Goal: Information Seeking & Learning: Check status

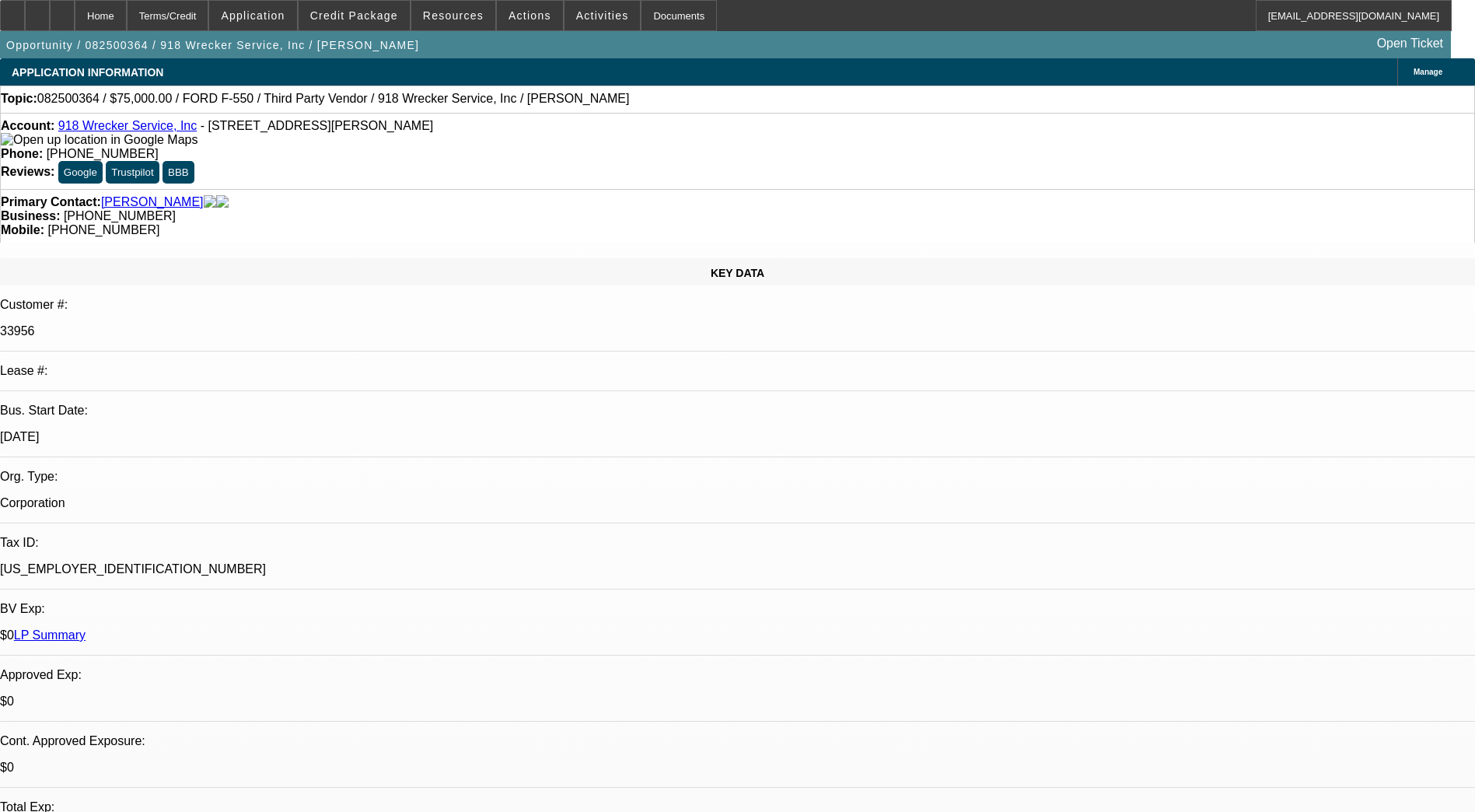
select select "0"
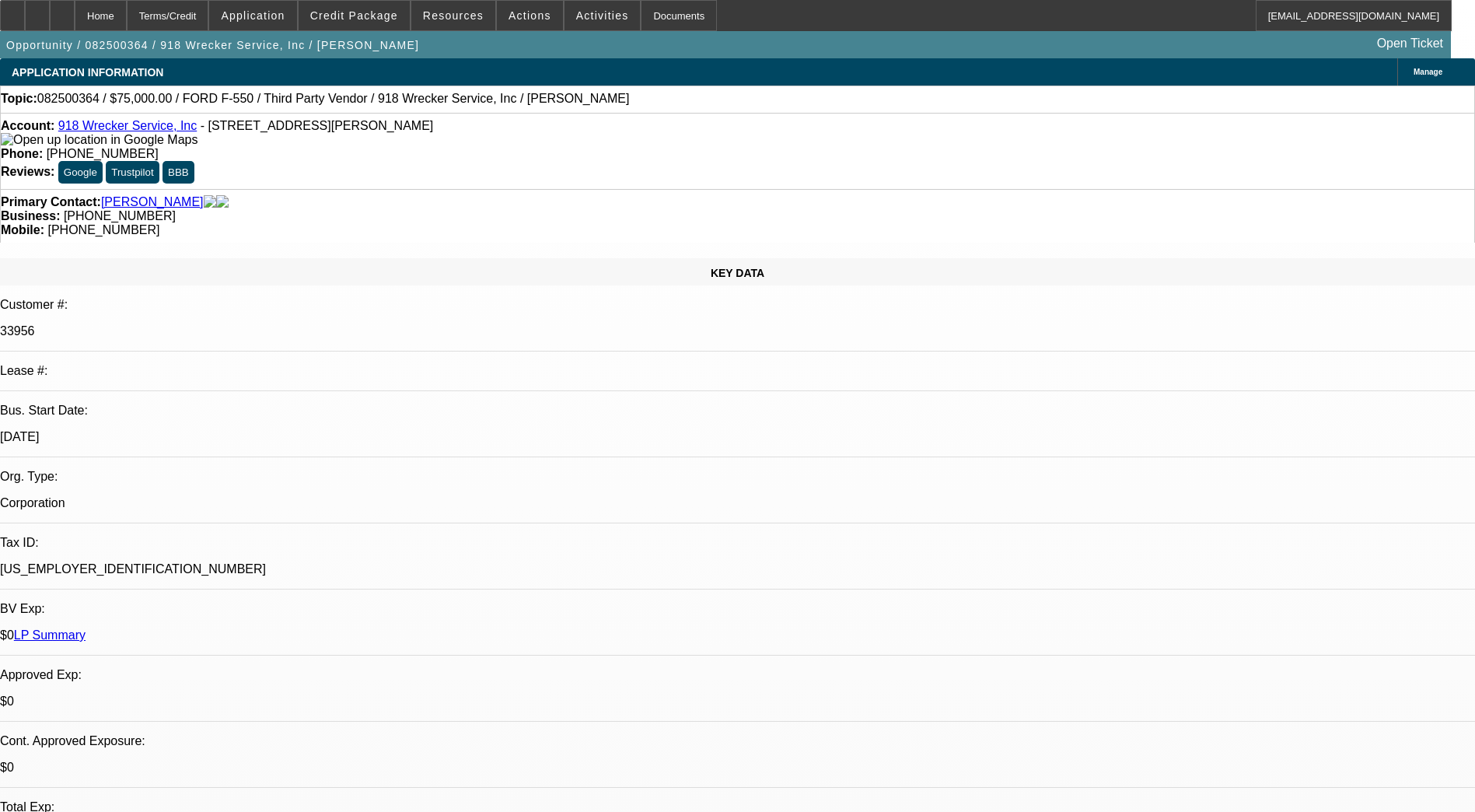
select select "0"
select select "1"
select select "6"
select select "1"
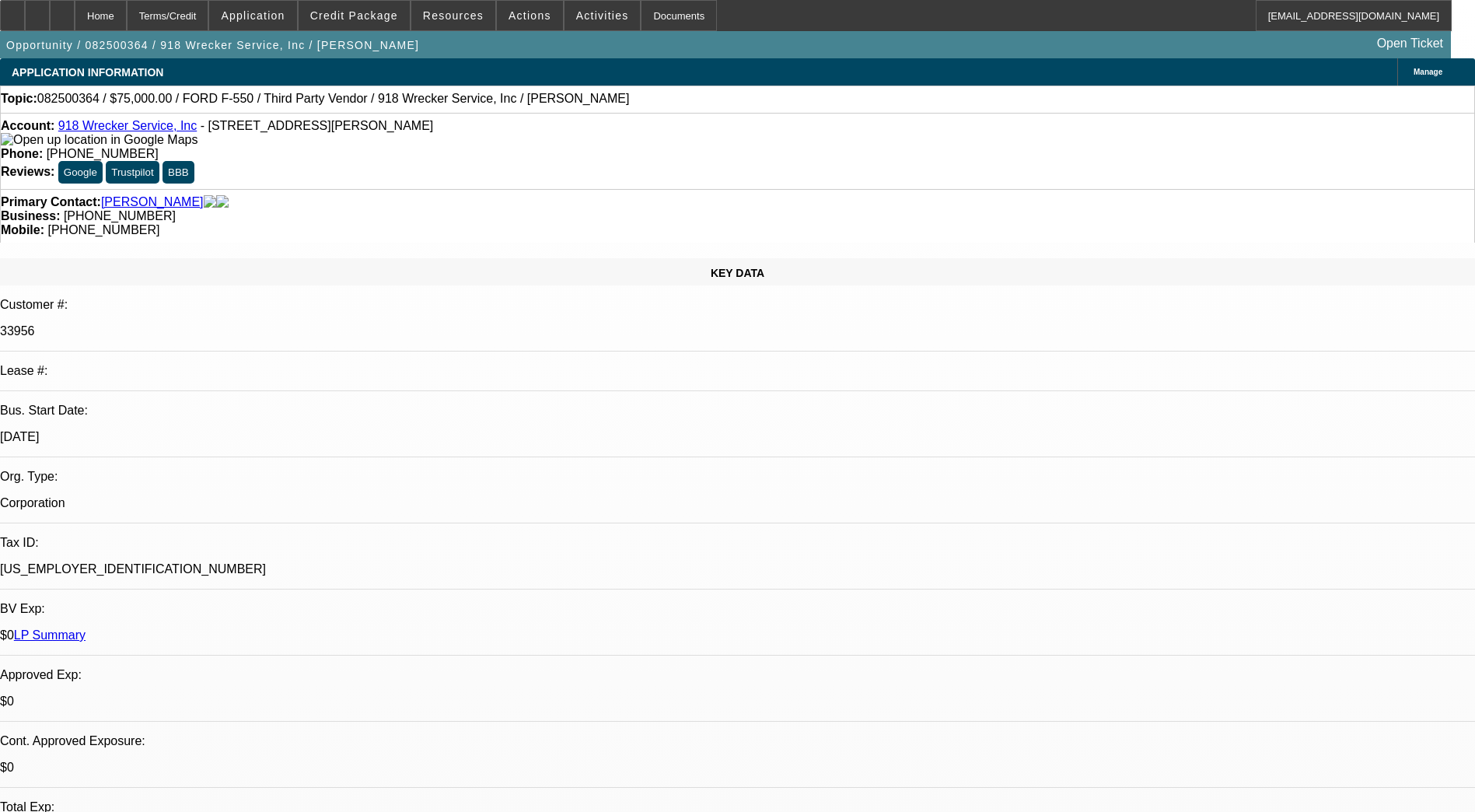
select select "1"
select select "6"
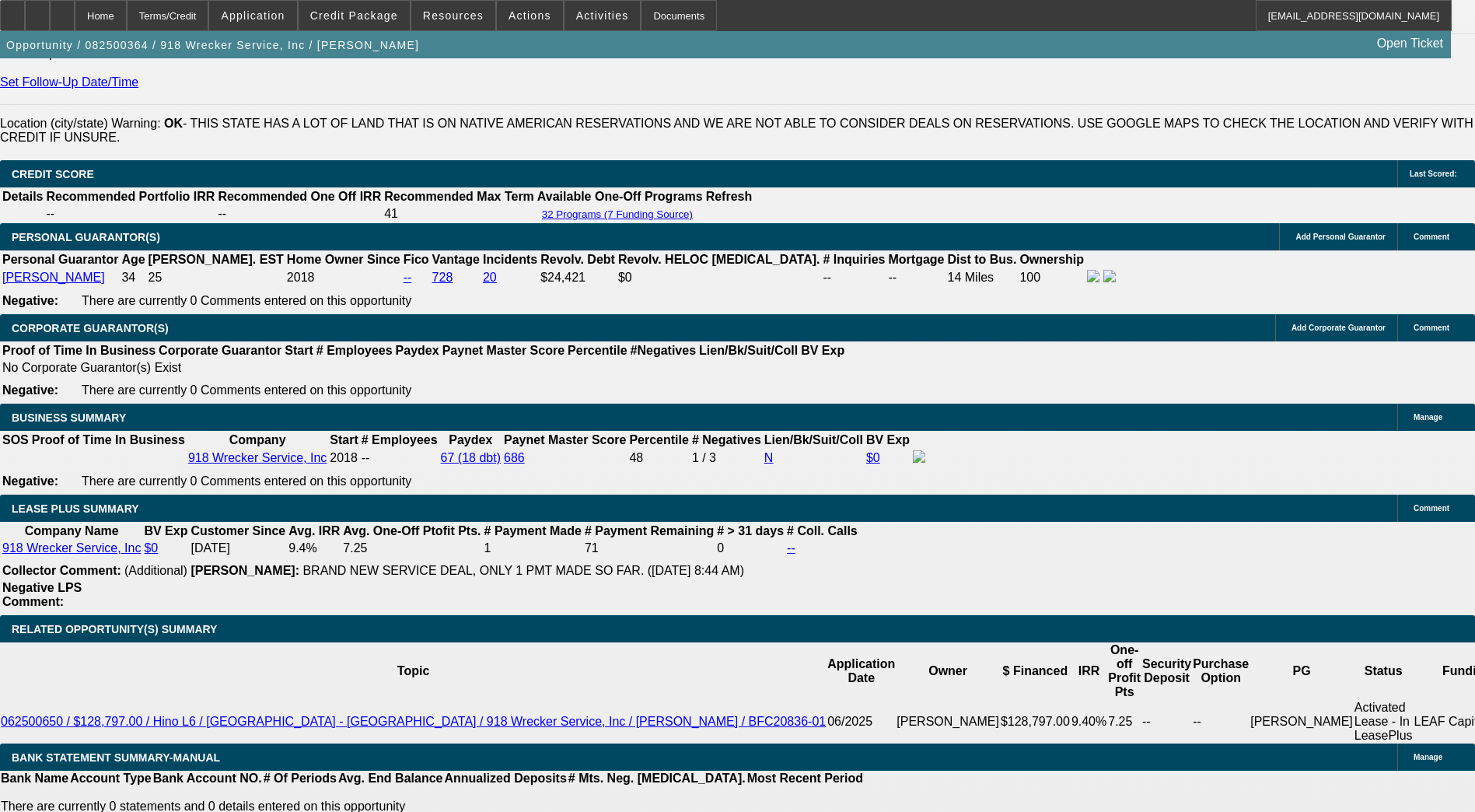
scroll to position [2324, 0]
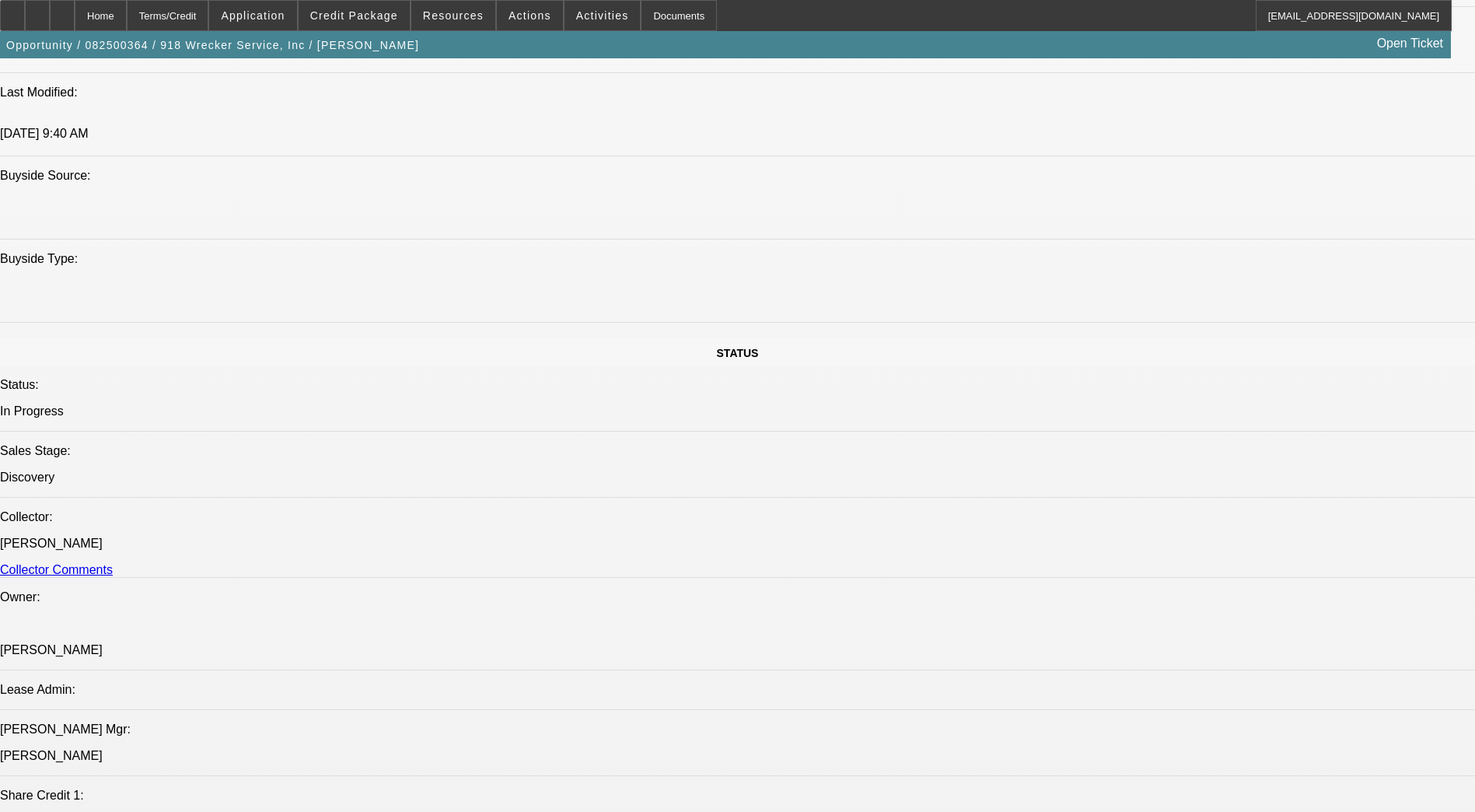
scroll to position [1386, 0]
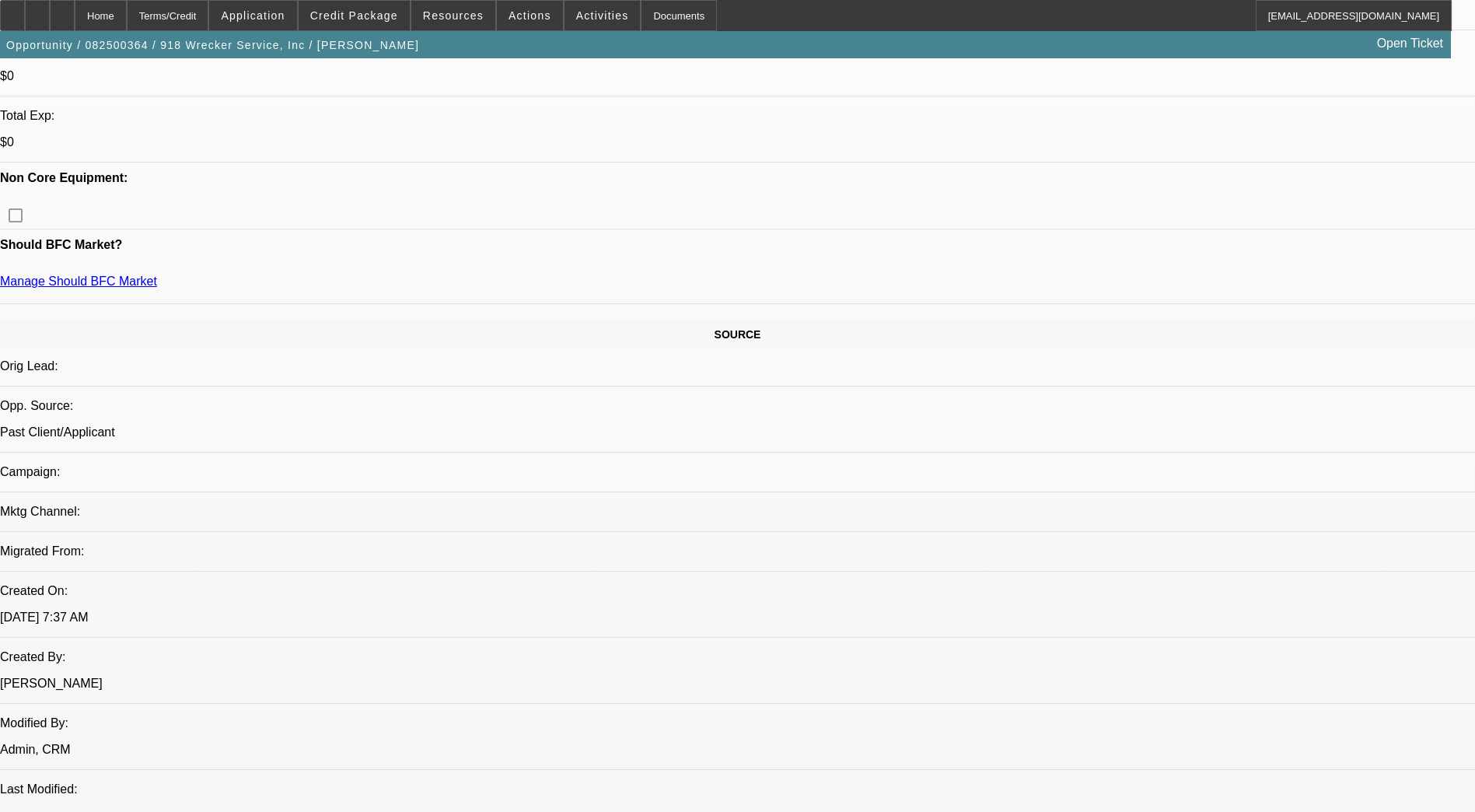
scroll to position [692, 0]
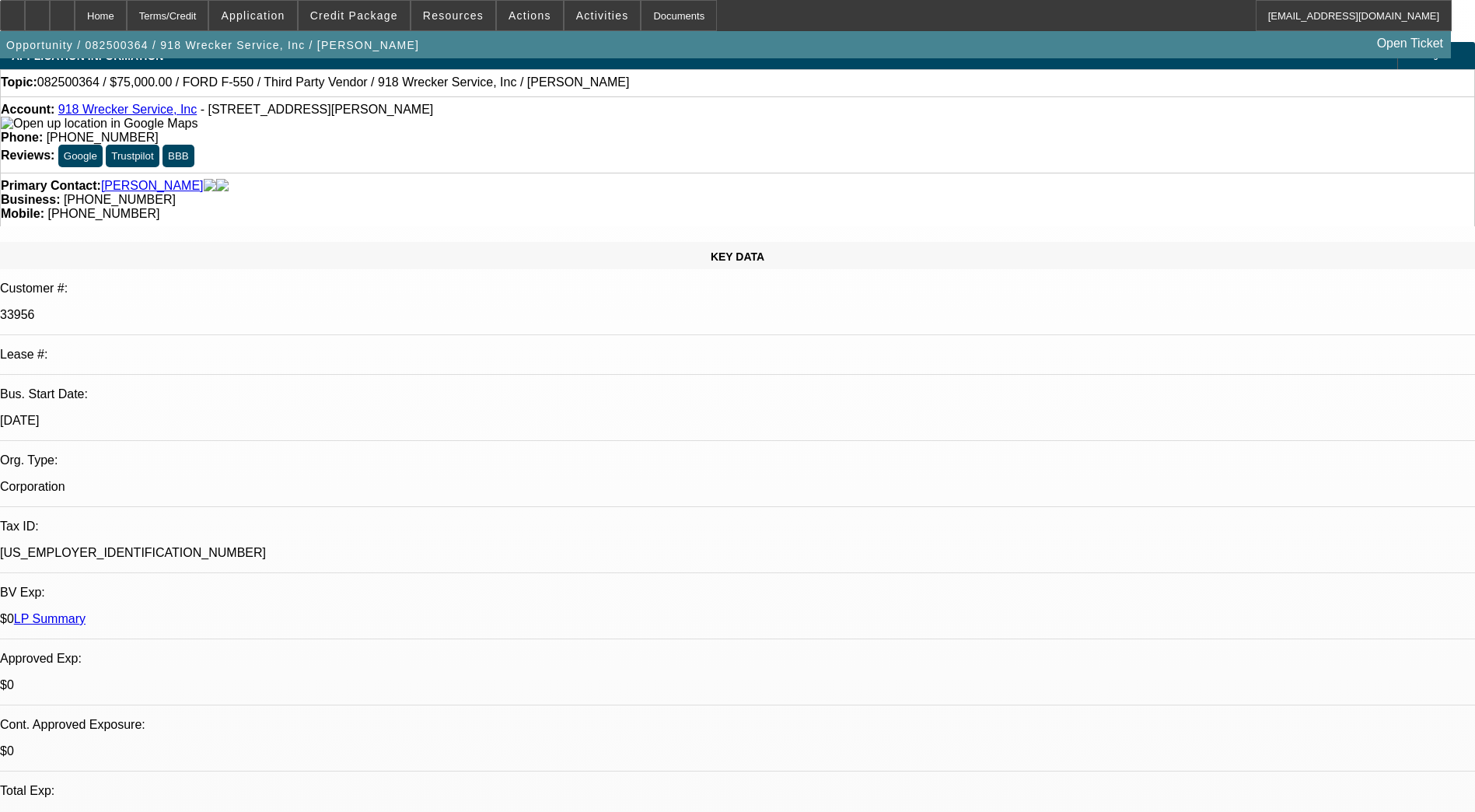
scroll to position [0, 0]
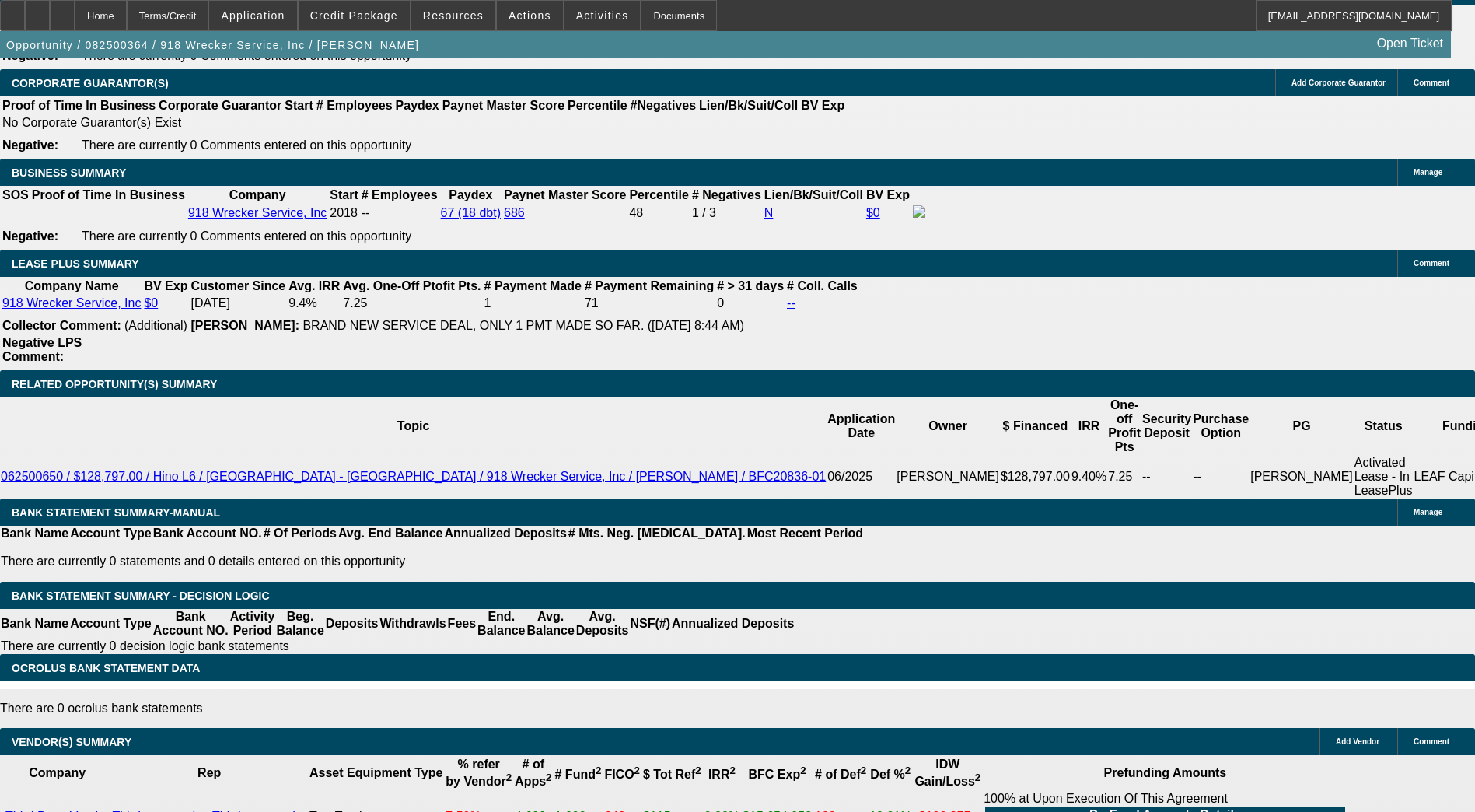
scroll to position [2427, 0]
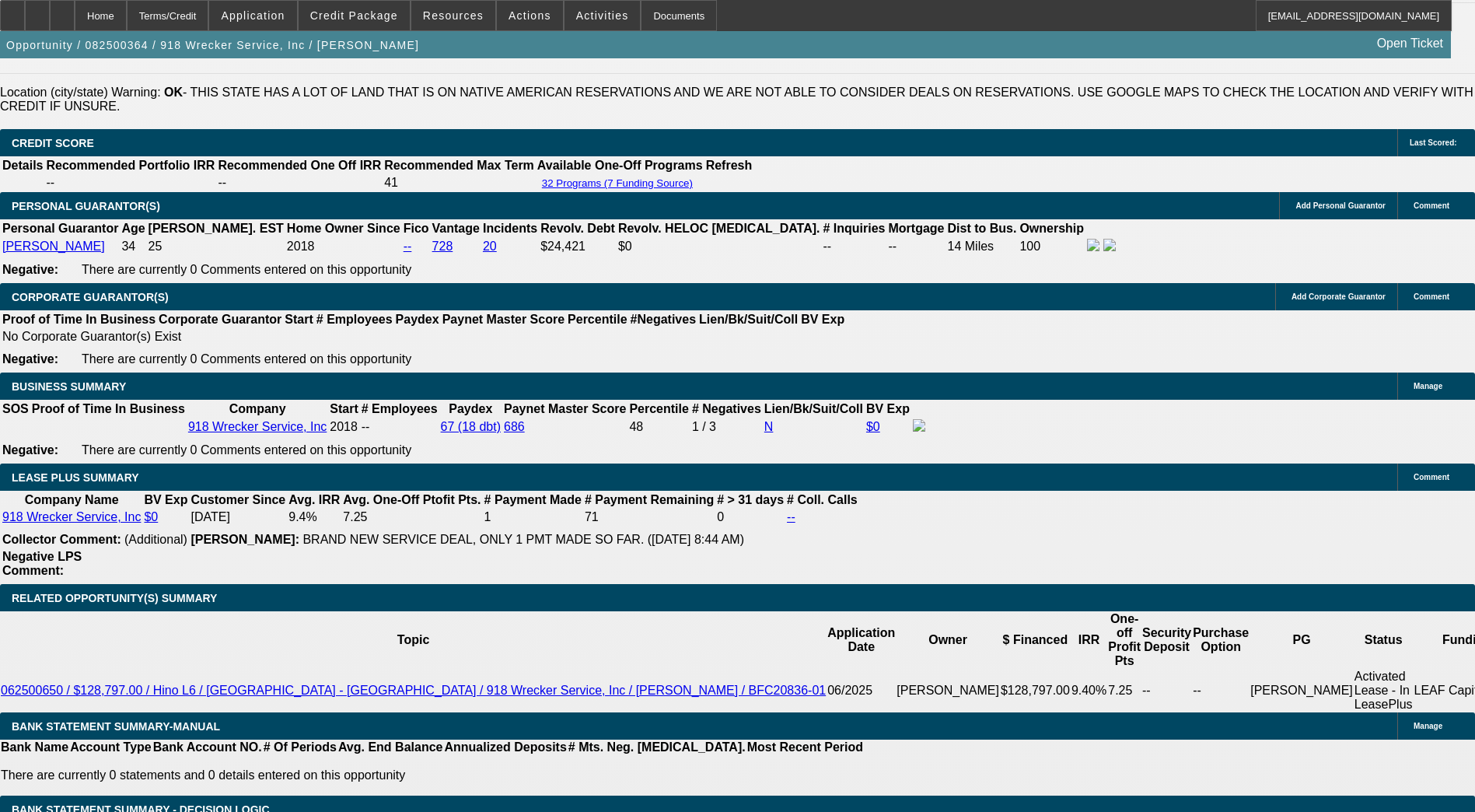
scroll to position [2176, 0]
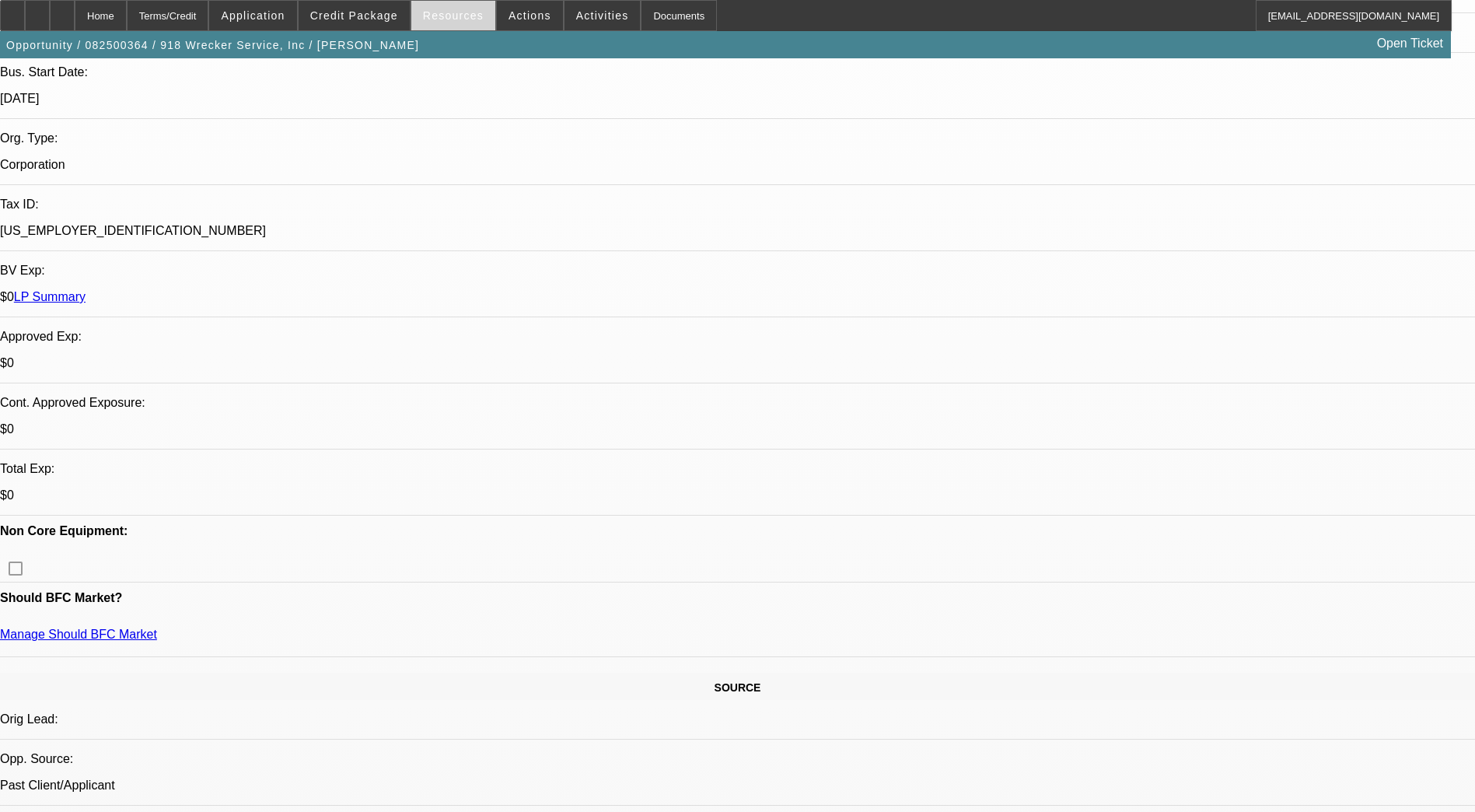
scroll to position [321, 0]
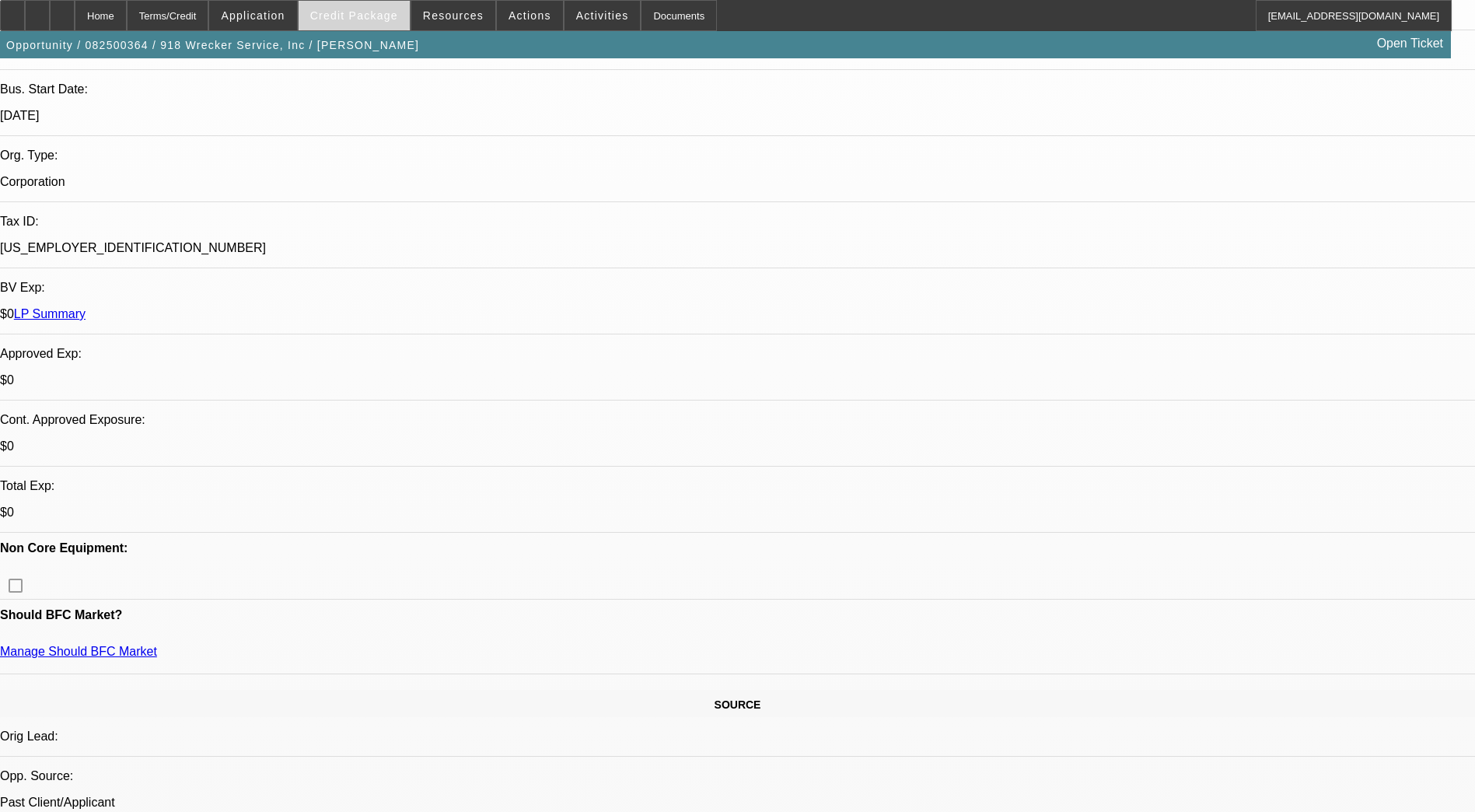
click at [362, 16] on span "Credit Package" at bounding box center [354, 15] width 87 height 12
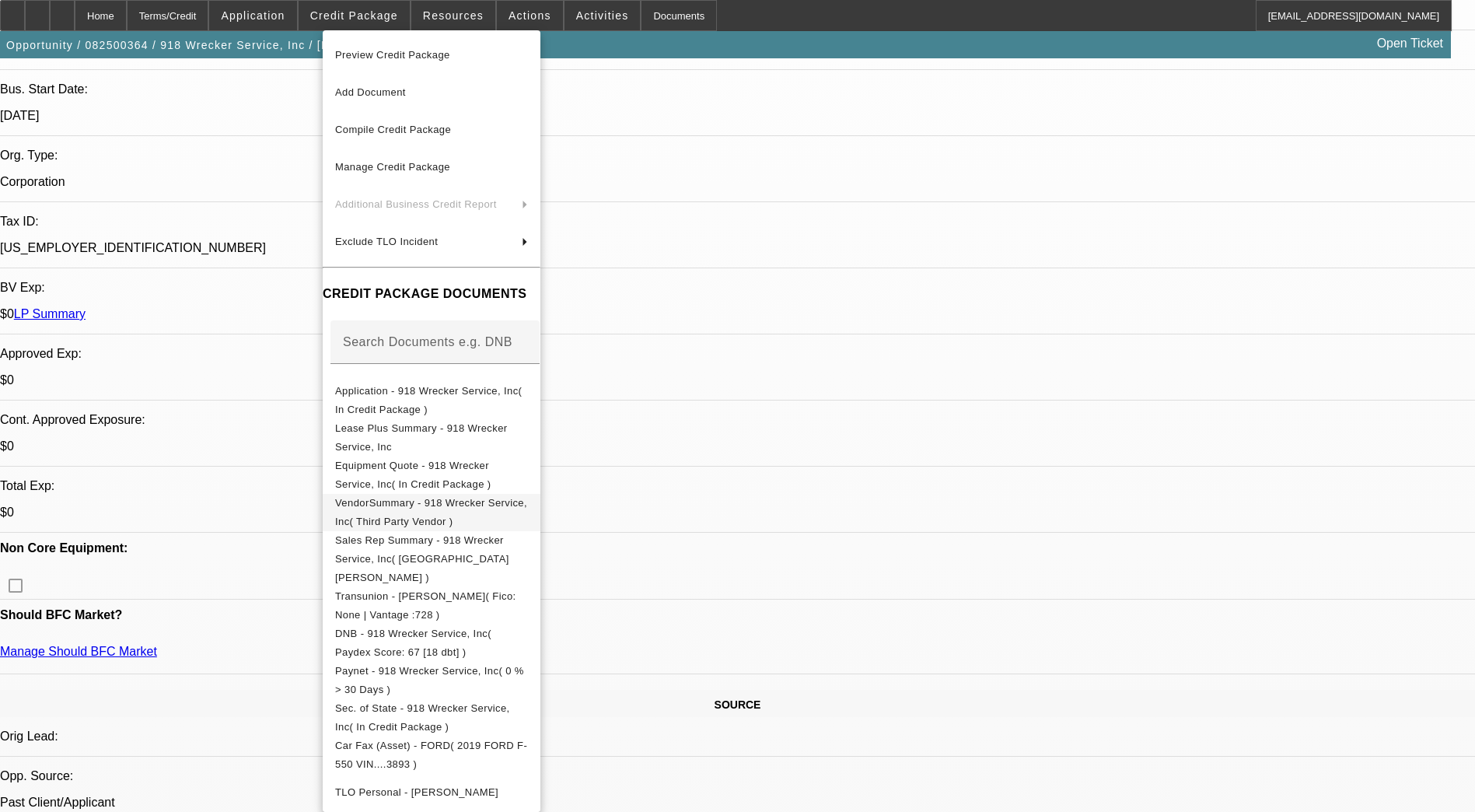
scroll to position [68, 0]
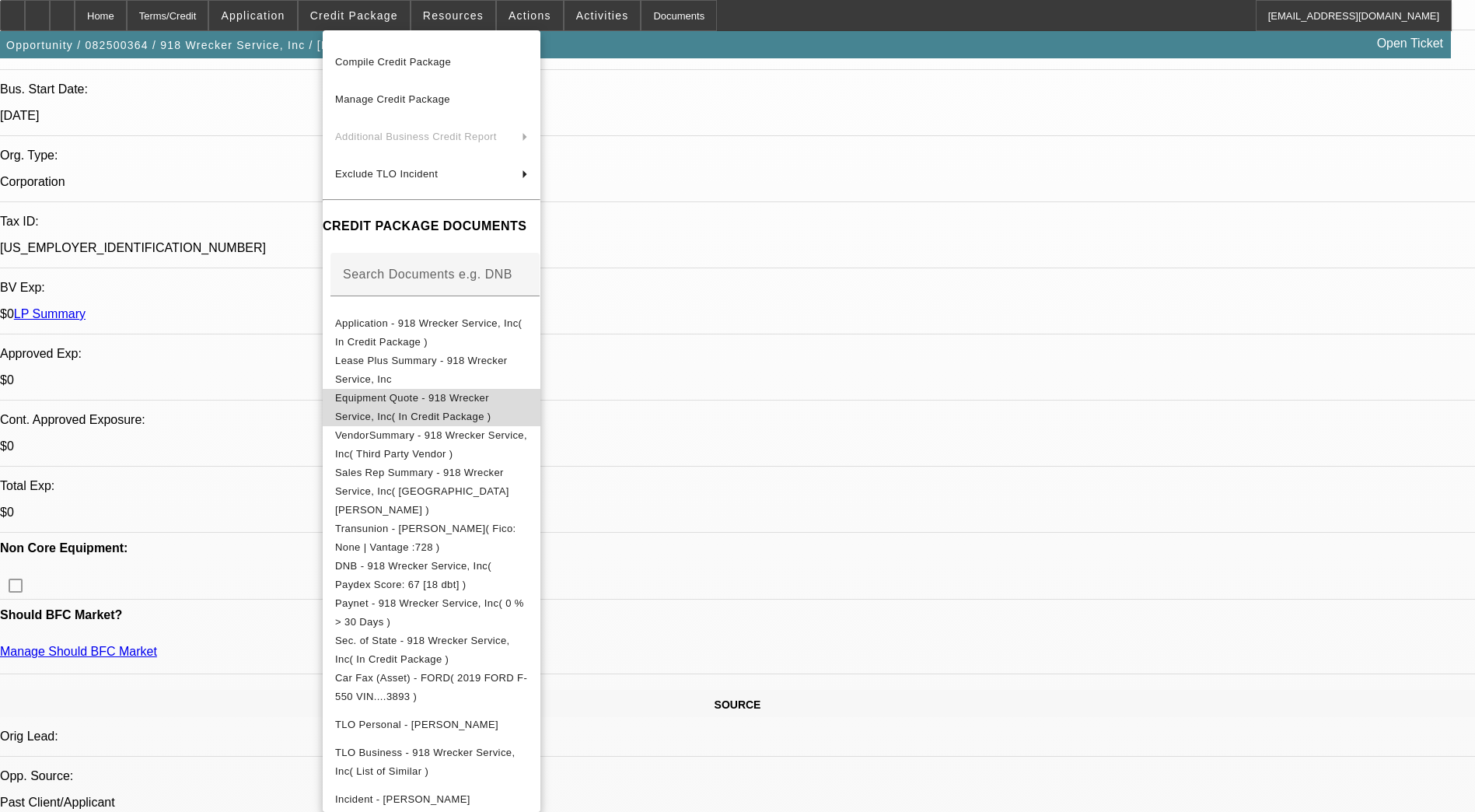
click at [491, 406] on span "Equipment Quote - 918 Wrecker Service, Inc( In Credit Package )" at bounding box center [413, 407] width 156 height 31
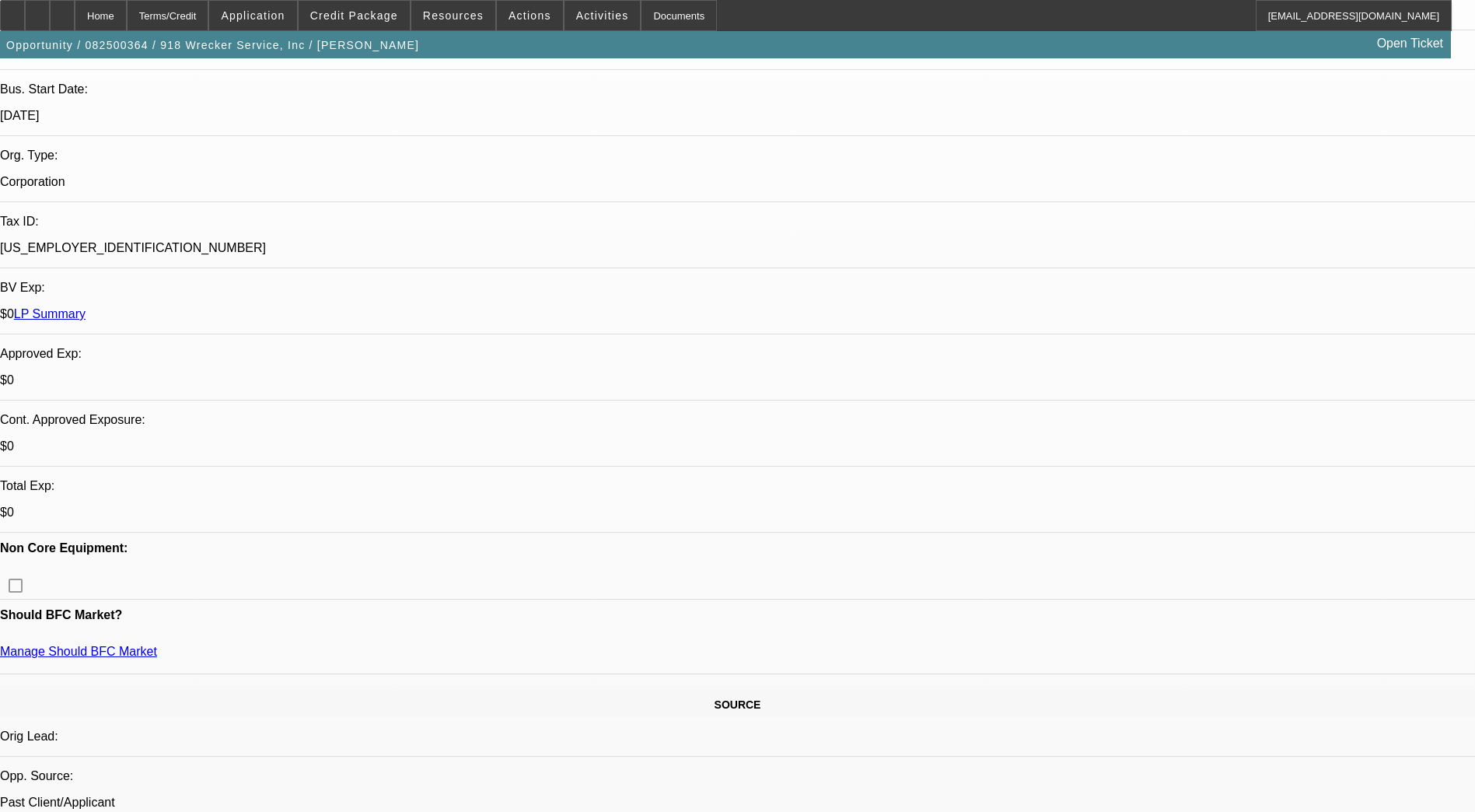
scroll to position [0, 0]
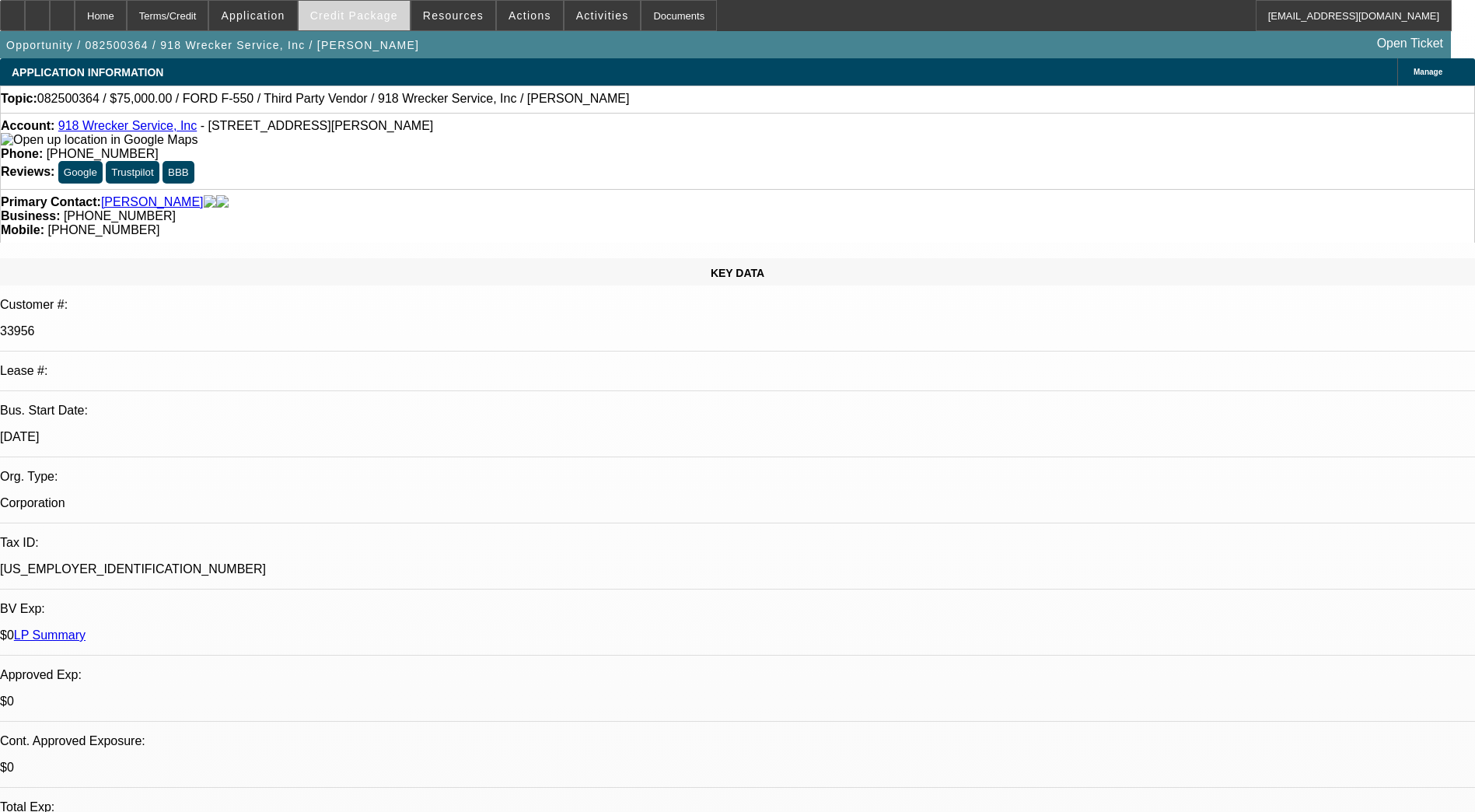
click at [371, 21] on span "Credit Package" at bounding box center [354, 15] width 87 height 12
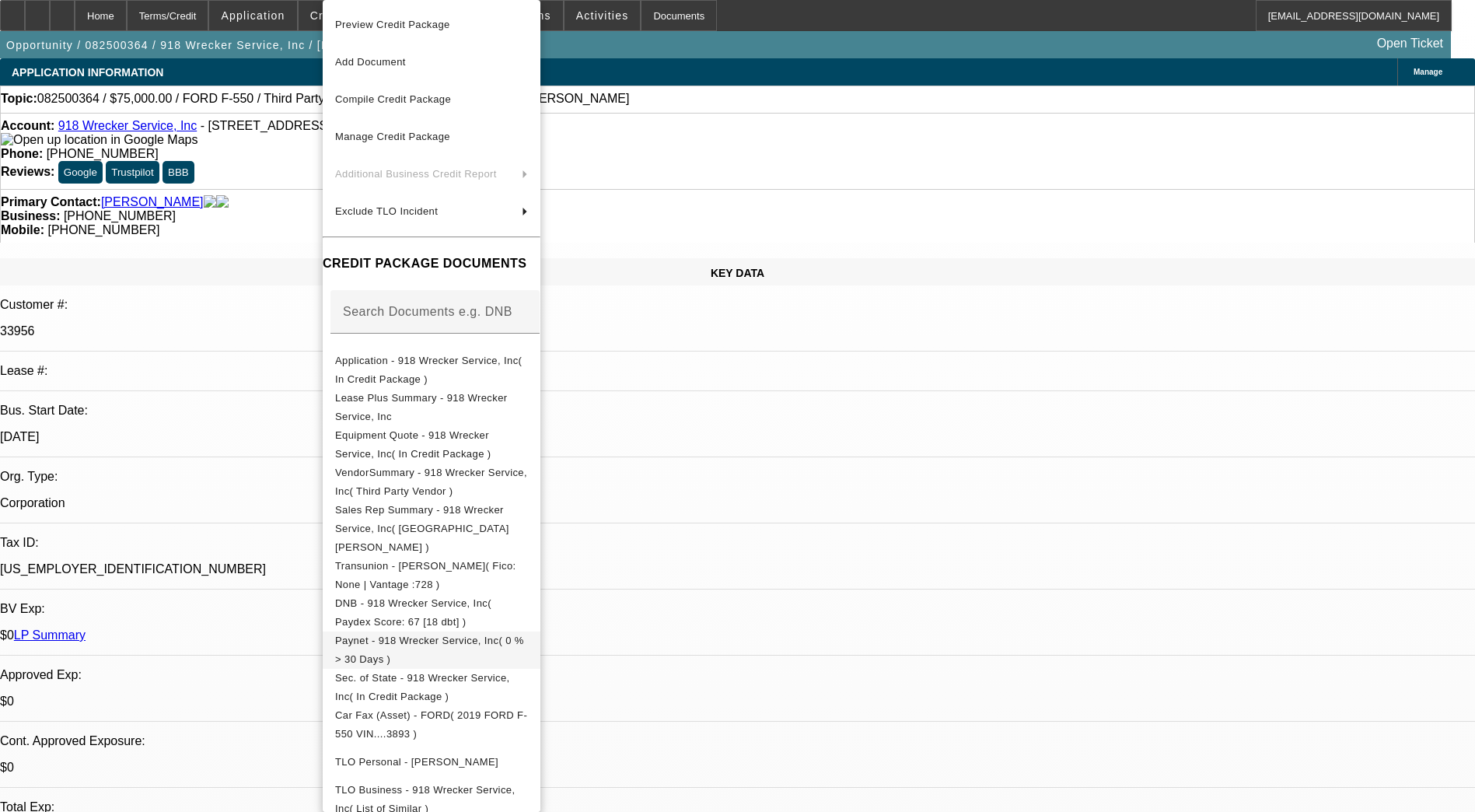
scroll to position [37, 0]
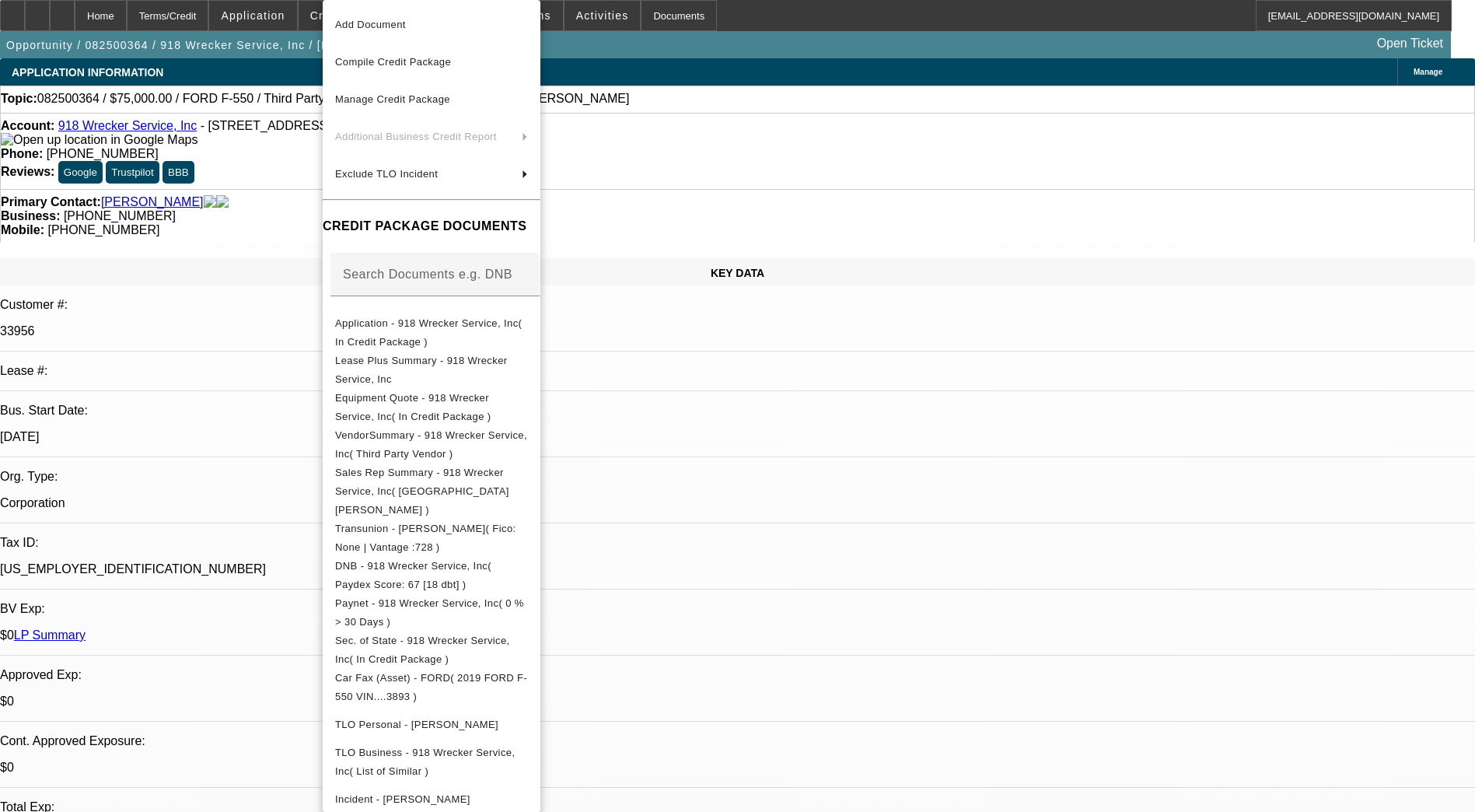
click at [1058, 392] on div at bounding box center [737, 406] width 1475 height 812
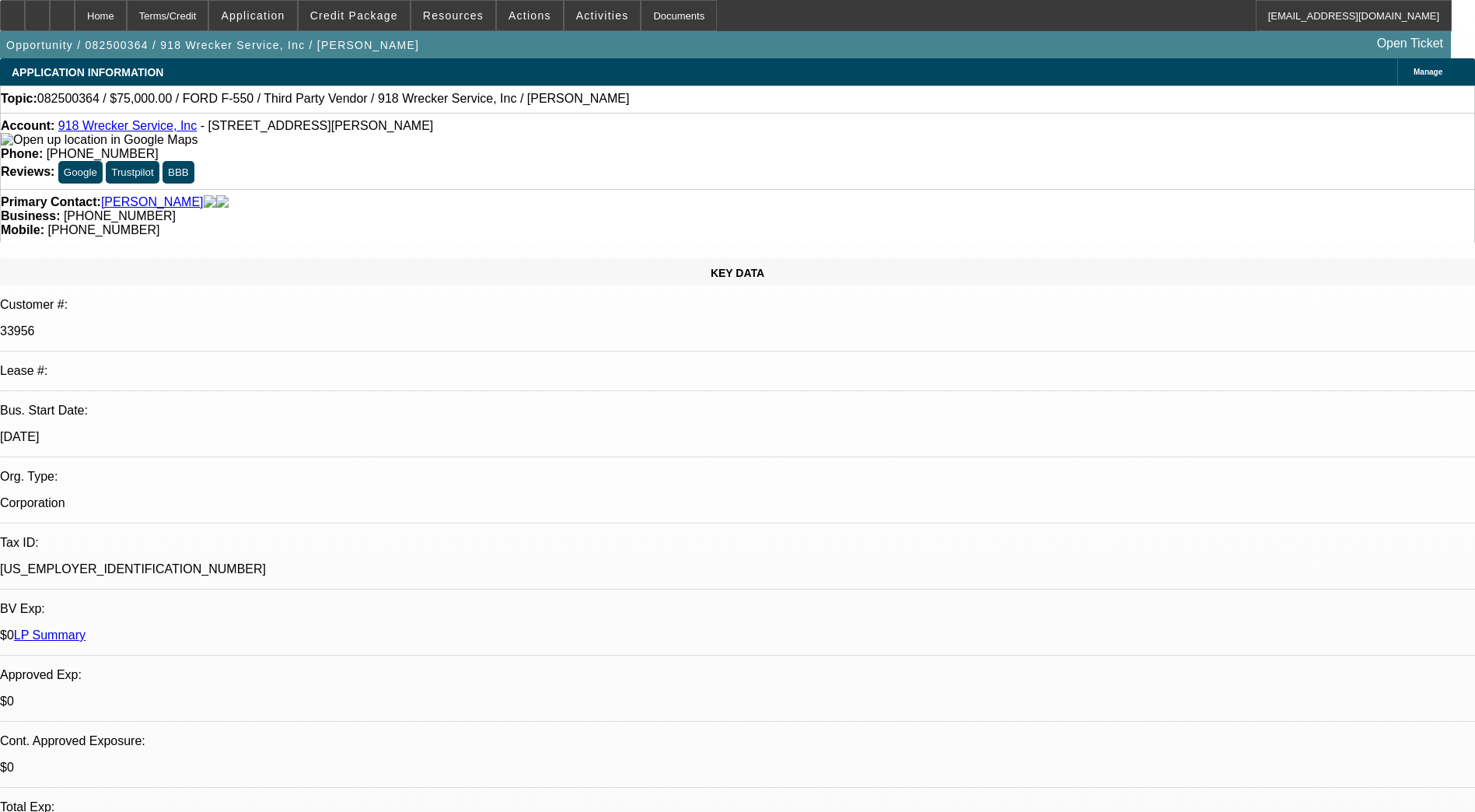
drag, startPoint x: 1201, startPoint y: 518, endPoint x: 1162, endPoint y: 536, distance: 43.0
drag, startPoint x: 1162, startPoint y: 536, endPoint x: 1073, endPoint y: 596, distance: 107.3
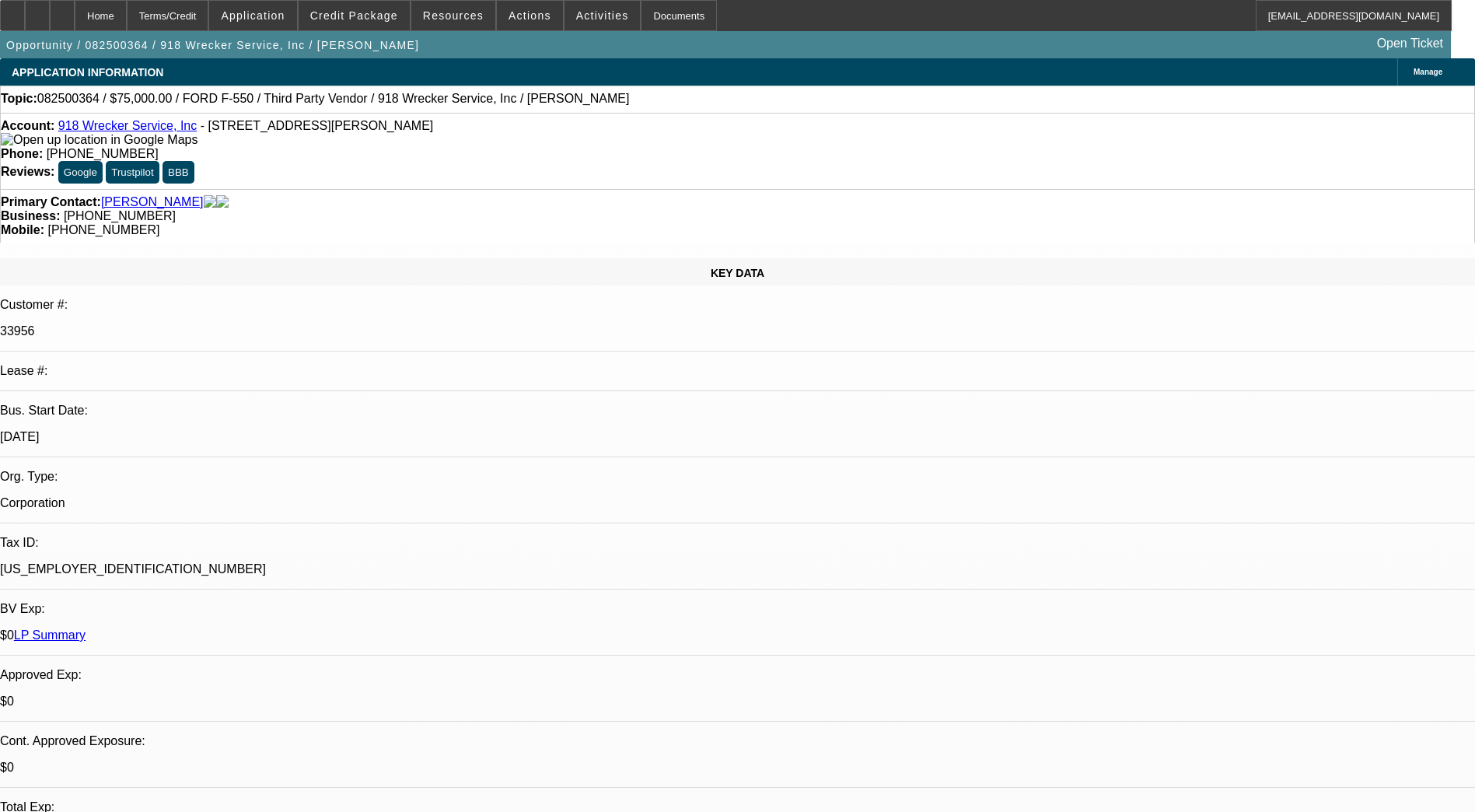
click at [172, 137] on div "Account: 918 Wrecker Service, Inc - [STREET_ADDRESS][PERSON_NAME]" at bounding box center [737, 133] width 1473 height 28
click at [171, 129] on link "918 Wrecker Service, Inc" at bounding box center [128, 125] width 139 height 13
